Goal: Information Seeking & Learning: Learn about a topic

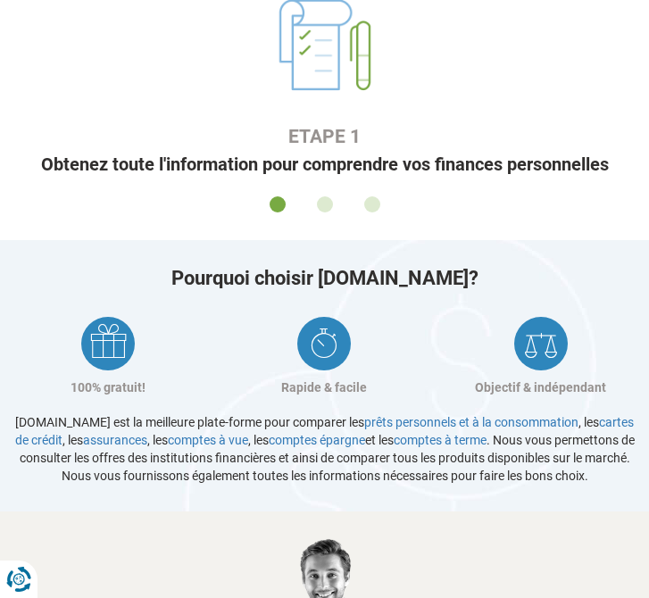
scroll to position [1448, 0]
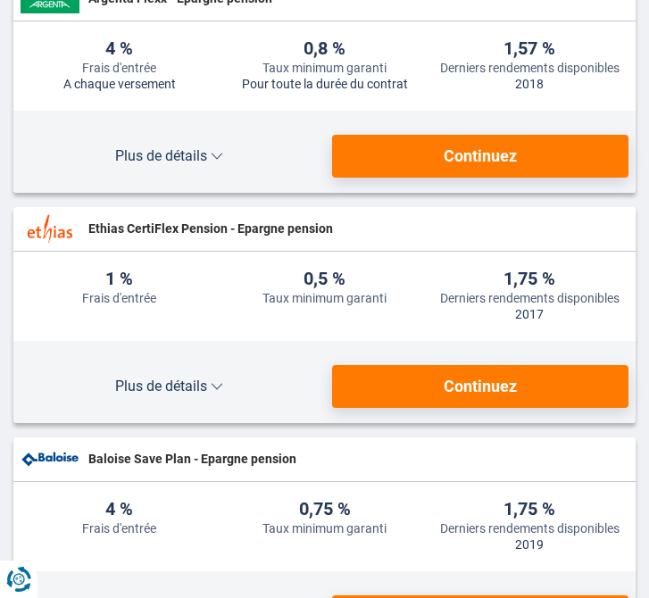
scroll to position [830, 0]
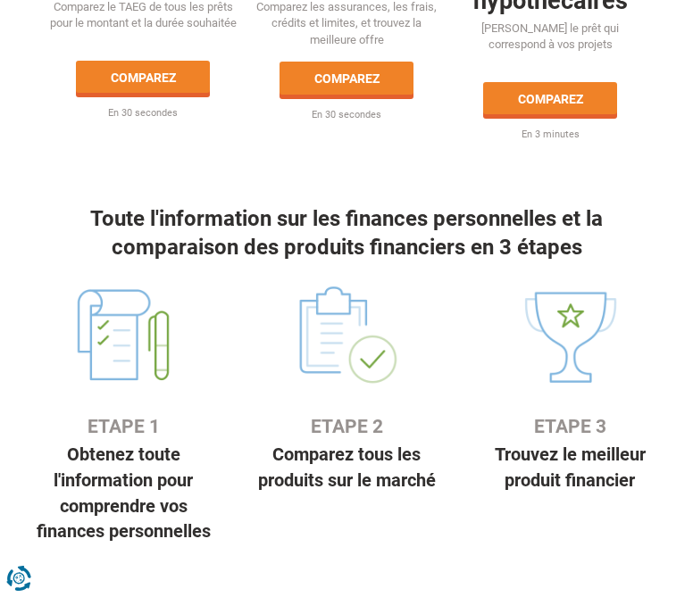
scroll to position [1136, 0]
